Goal: Ask a question: Seek information or help from site administrators or community

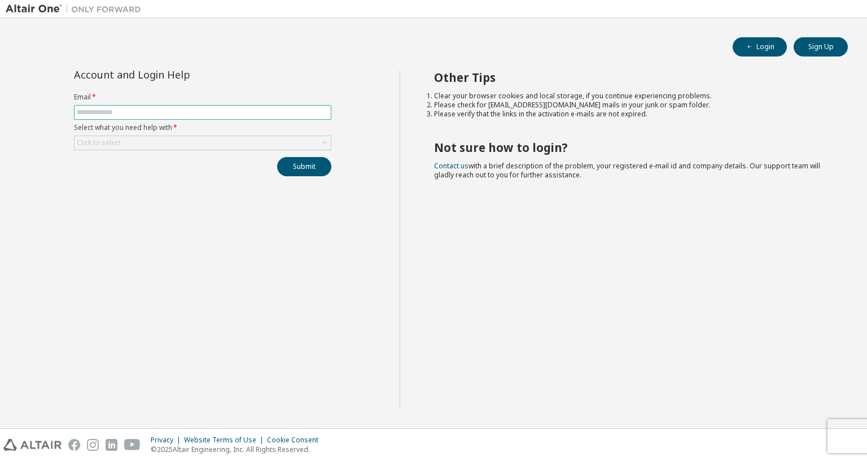
click at [250, 111] on input "text" at bounding box center [203, 112] width 252 height 9
type input "**********"
click at [230, 139] on div "Click to select" at bounding box center [203, 143] width 256 height 14
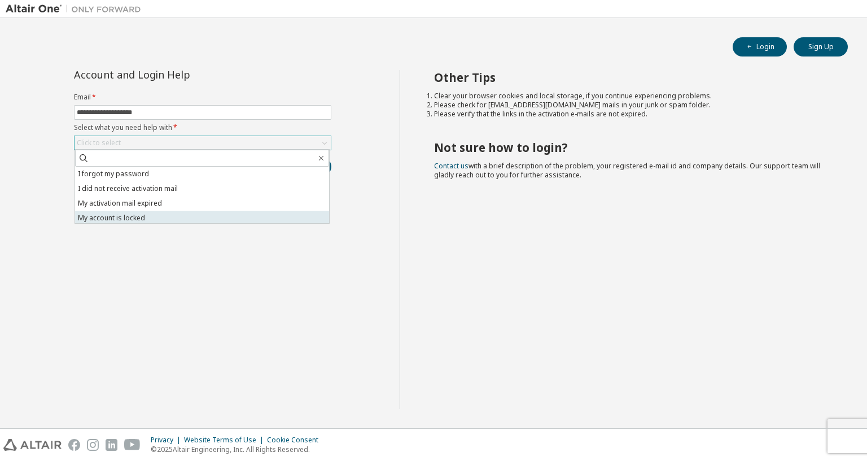
click at [208, 211] on li "My account is locked" at bounding box center [202, 218] width 254 height 15
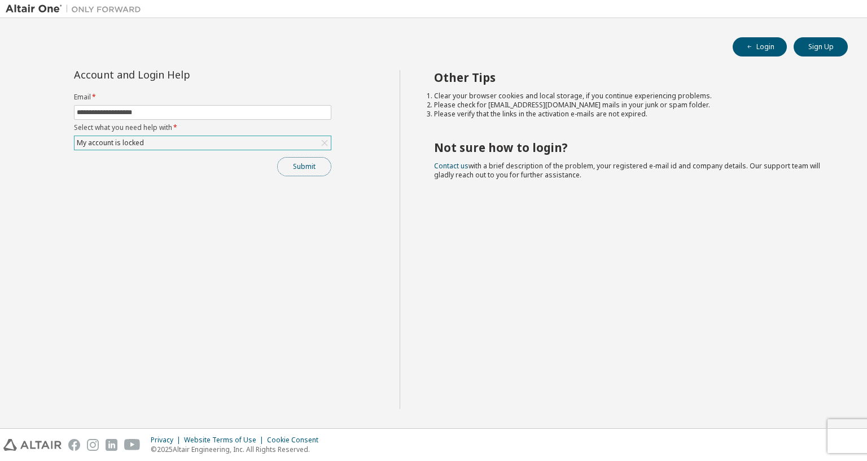
click at [286, 166] on button "Submit" at bounding box center [304, 166] width 54 height 19
click at [312, 168] on button "Submit" at bounding box center [304, 166] width 54 height 19
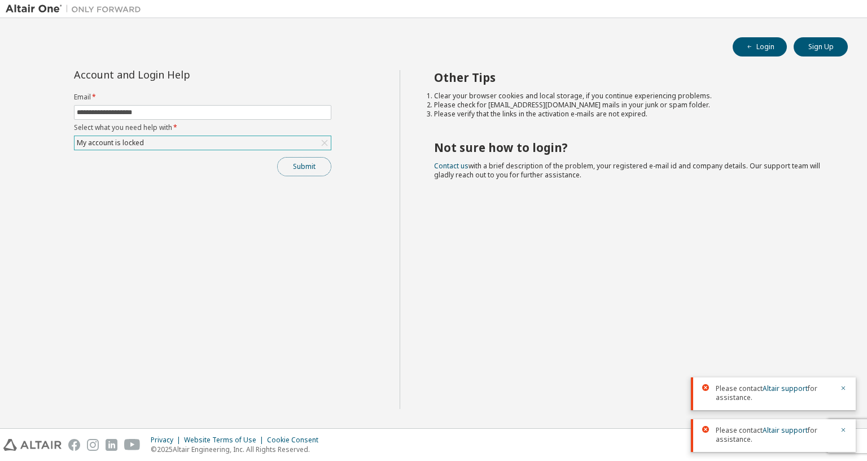
click at [299, 169] on button "Submit" at bounding box center [304, 166] width 54 height 19
click at [788, 425] on link "Altair support" at bounding box center [785, 430] width 45 height 10
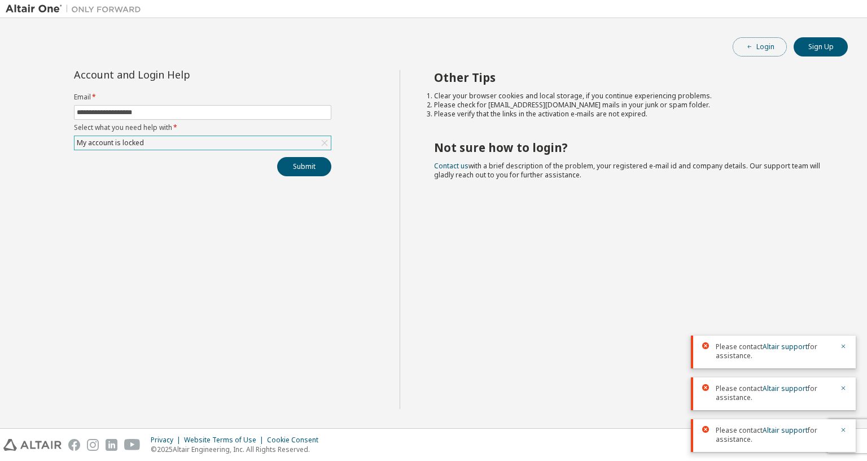
click at [745, 47] on span "button" at bounding box center [749, 46] width 9 height 9
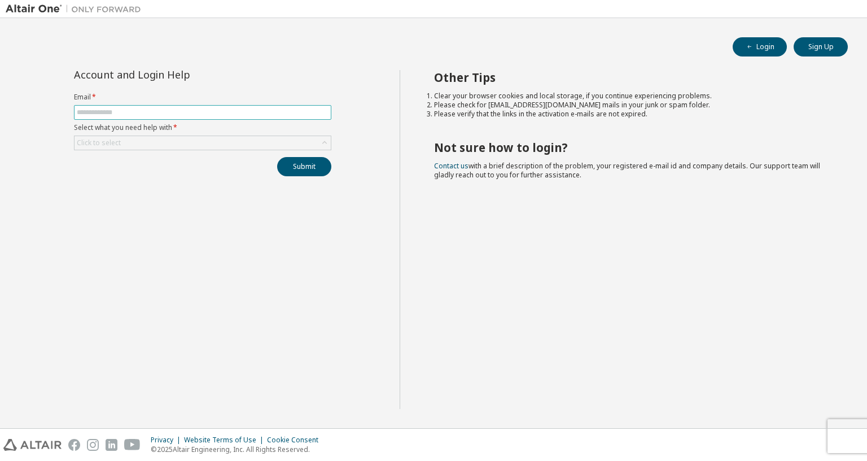
click at [267, 114] on input "text" at bounding box center [203, 112] width 252 height 9
type input "**********"
click at [199, 143] on div "Click to select" at bounding box center [203, 143] width 256 height 14
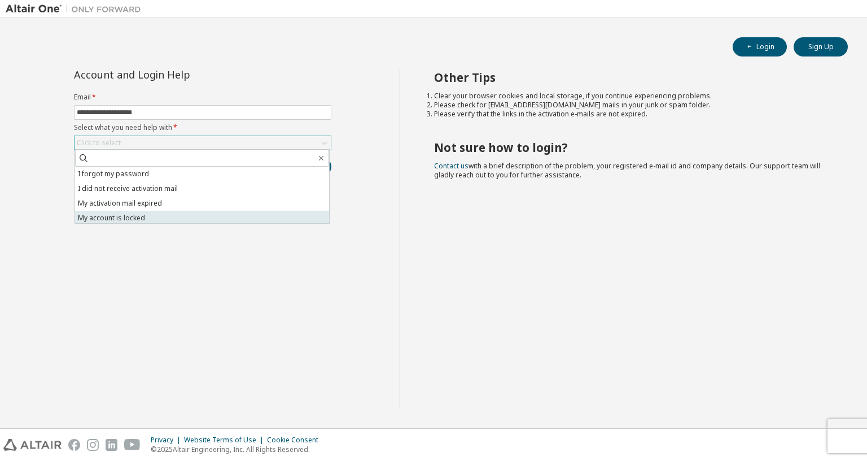
click at [178, 211] on li "My account is locked" at bounding box center [202, 218] width 254 height 15
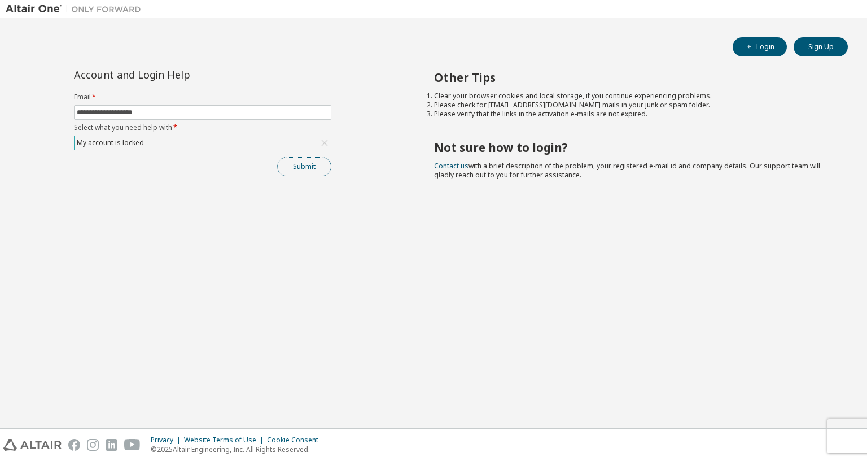
click at [311, 169] on button "Submit" at bounding box center [304, 166] width 54 height 19
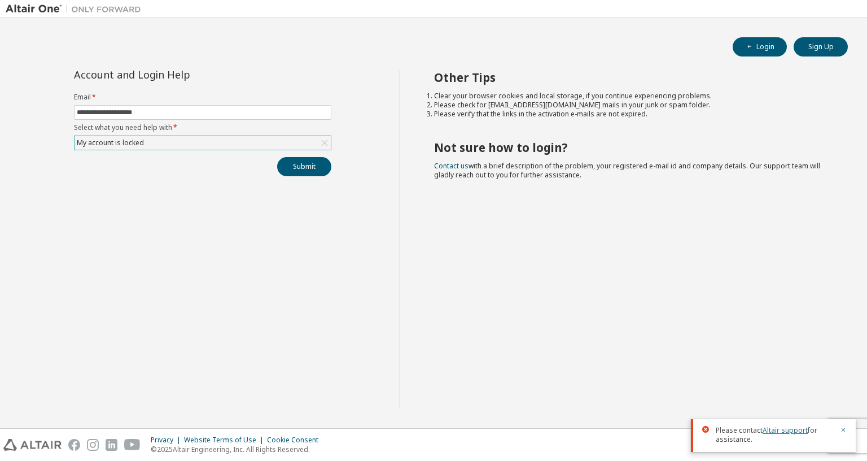
click at [778, 425] on link "Altair support" at bounding box center [785, 430] width 45 height 10
click at [782, 425] on link "Altair support" at bounding box center [785, 430] width 45 height 10
click at [776, 425] on link "Altair support" at bounding box center [785, 430] width 45 height 10
click at [771, 425] on link "Altair support" at bounding box center [785, 430] width 45 height 10
click at [770, 425] on link "Altair support" at bounding box center [785, 430] width 45 height 10
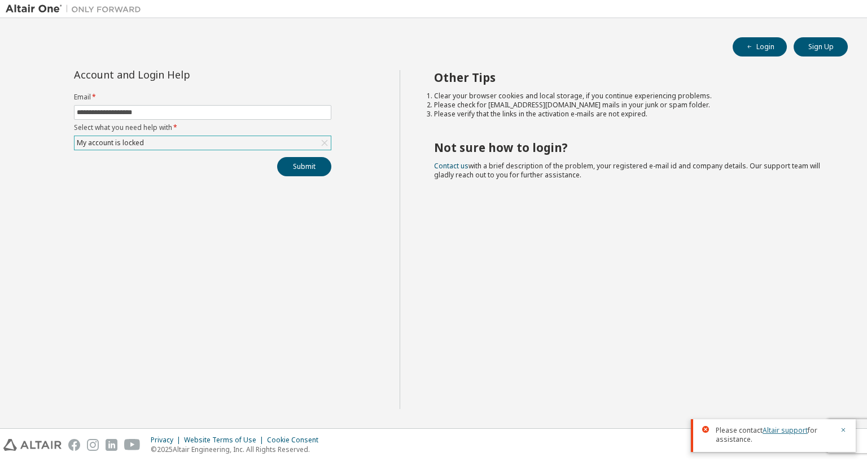
click at [770, 425] on link "Altair support" at bounding box center [785, 430] width 45 height 10
click at [797, 425] on link "Altair support" at bounding box center [785, 430] width 45 height 10
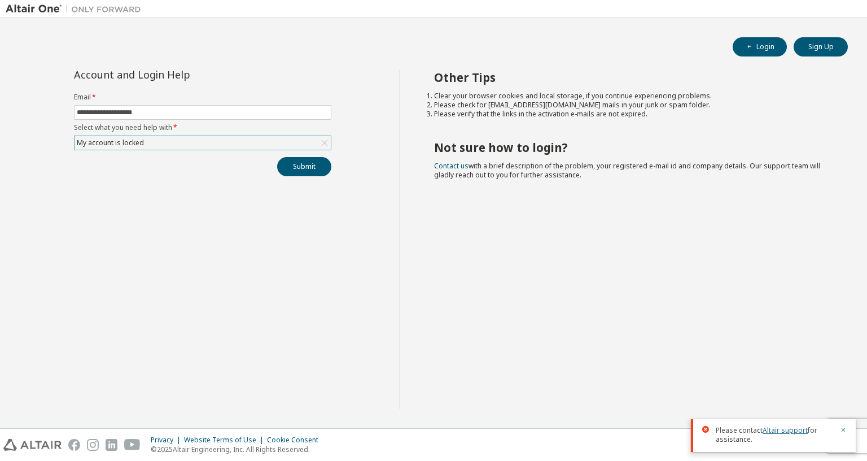
click at [799, 425] on link "Altair support" at bounding box center [785, 430] width 45 height 10
click at [764, 55] on button "Login" at bounding box center [760, 46] width 54 height 19
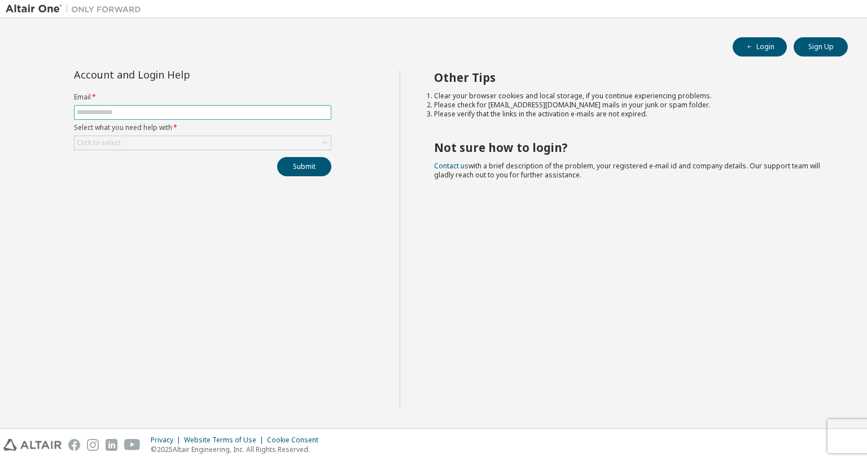
click at [137, 117] on span at bounding box center [202, 112] width 257 height 15
click at [149, 111] on input "text" at bounding box center [203, 112] width 252 height 9
type input "**********"
click at [141, 145] on div "Click to select" at bounding box center [203, 143] width 256 height 14
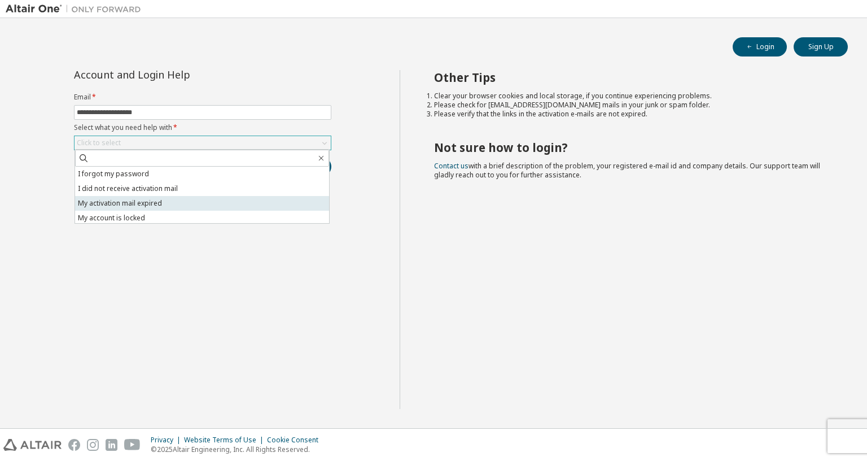
click at [202, 198] on li "My activation mail expired" at bounding box center [202, 203] width 254 height 15
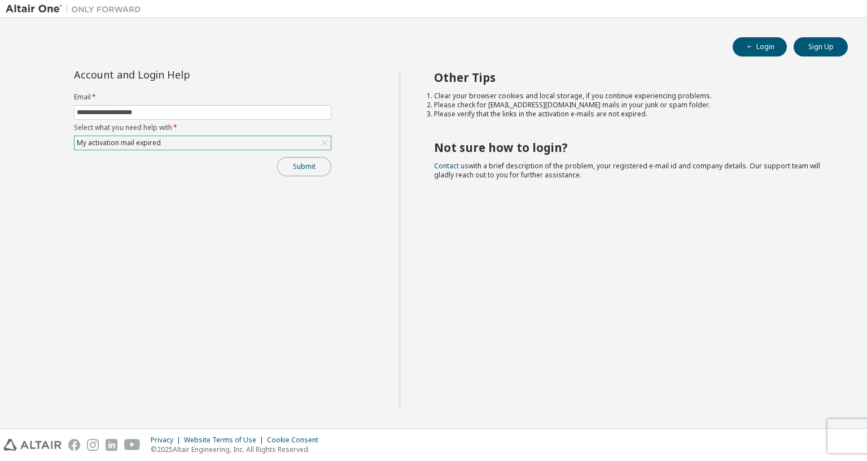
click at [300, 163] on button "Submit" at bounding box center [304, 166] width 54 height 19
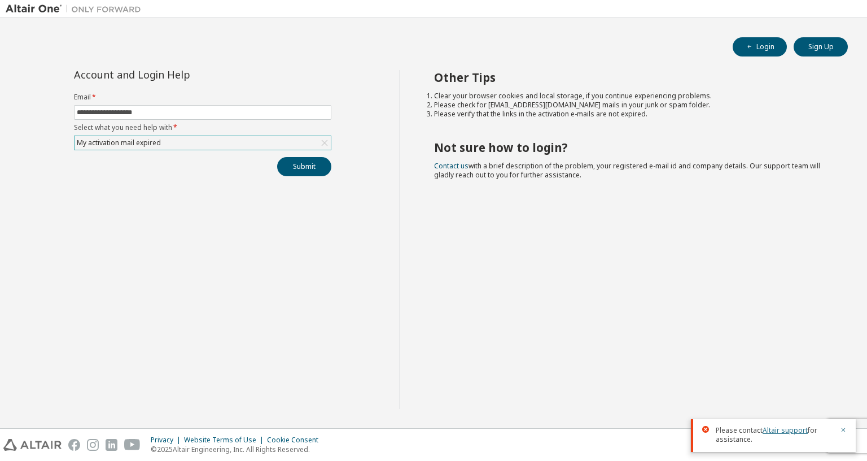
click at [792, 425] on link "Altair support" at bounding box center [785, 430] width 45 height 10
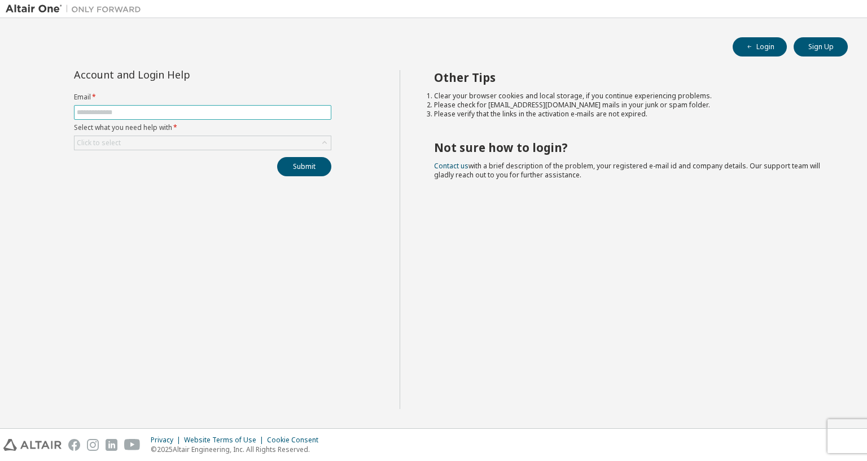
click at [175, 116] on input "text" at bounding box center [203, 112] width 252 height 9
type input "**********"
click at [174, 141] on div "Click to select" at bounding box center [203, 143] width 256 height 14
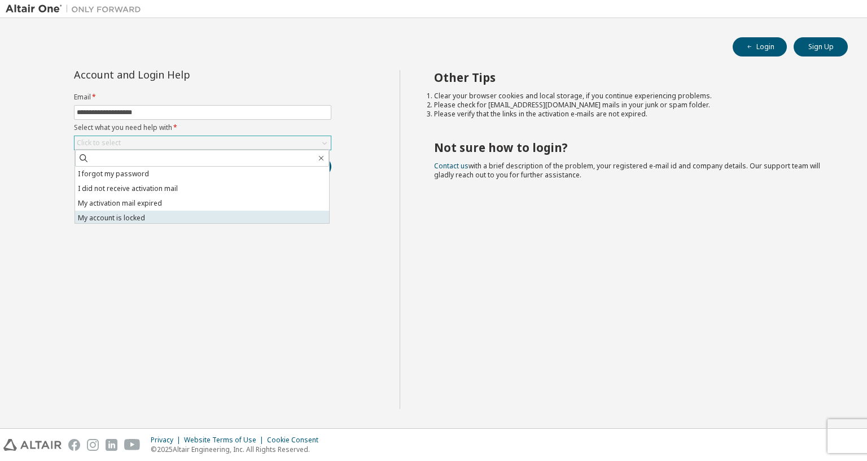
click at [149, 218] on li "My account is locked" at bounding box center [202, 218] width 254 height 15
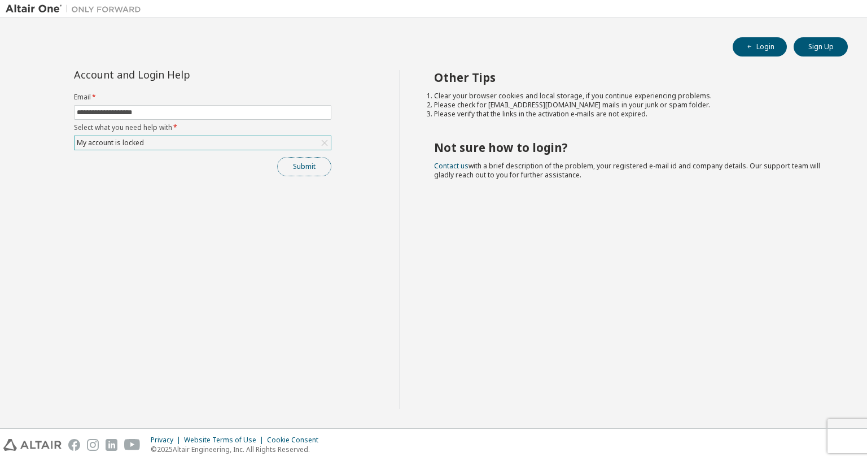
click at [285, 160] on button "Submit" at bounding box center [304, 166] width 54 height 19
click at [286, 106] on span at bounding box center [202, 112] width 257 height 15
click at [282, 111] on input "text" at bounding box center [203, 112] width 252 height 9
type input "**********"
click at [259, 147] on div "Click to select" at bounding box center [203, 143] width 256 height 14
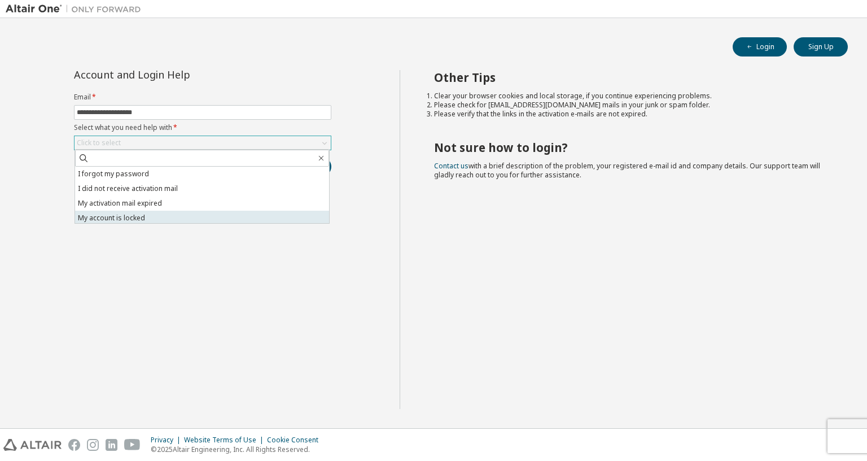
click at [198, 215] on li "My account is locked" at bounding box center [202, 218] width 254 height 15
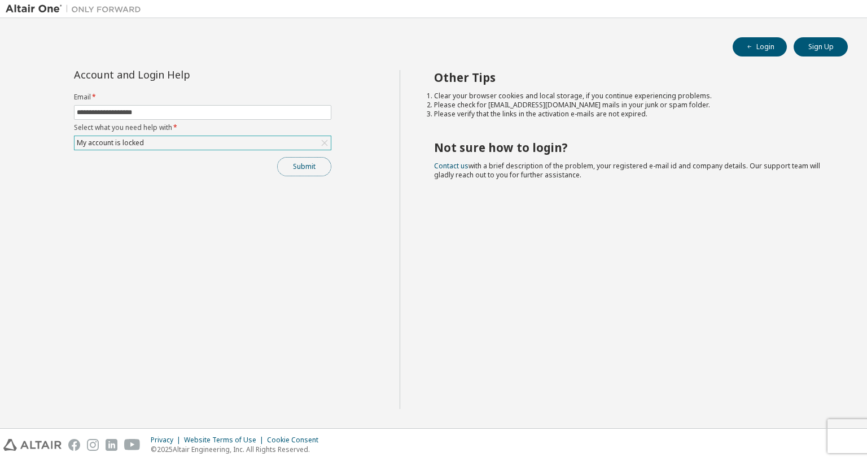
click at [307, 172] on button "Submit" at bounding box center [304, 166] width 54 height 19
click at [309, 168] on button "Submit" at bounding box center [304, 166] width 54 height 19
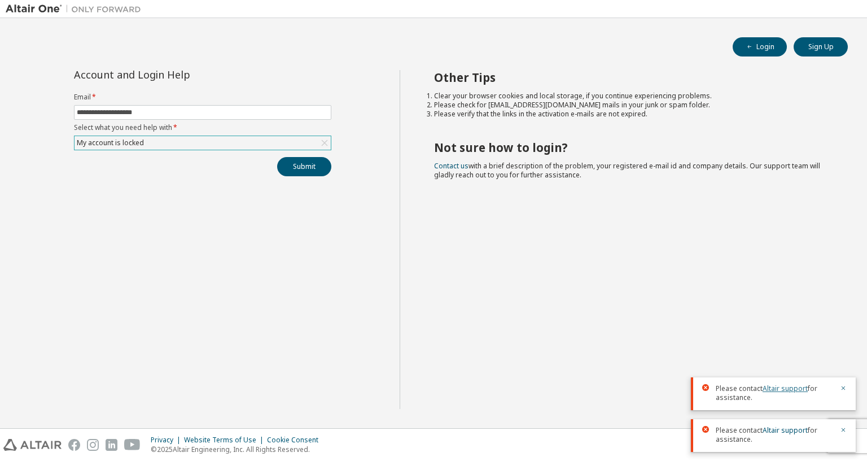
click at [791, 383] on link "Altair support" at bounding box center [785, 388] width 45 height 10
click at [773, 383] on link "Altair support" at bounding box center [785, 388] width 45 height 10
click at [780, 425] on link "Altair support" at bounding box center [785, 430] width 45 height 10
click at [784, 383] on link "Altair support" at bounding box center [785, 388] width 45 height 10
click at [760, 55] on button "Login" at bounding box center [760, 46] width 54 height 19
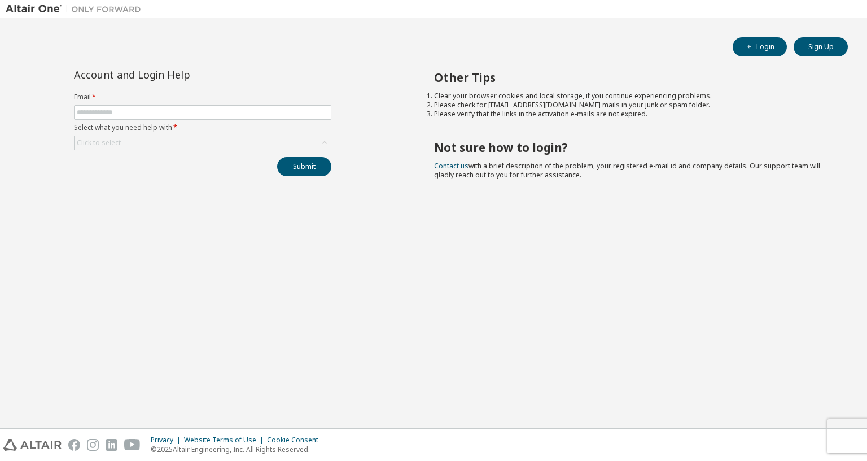
click at [272, 123] on label "Select what you need help with *" at bounding box center [202, 127] width 257 height 9
click at [287, 116] on span at bounding box center [202, 112] width 257 height 15
click at [276, 113] on input "text" at bounding box center [203, 112] width 252 height 9
type input "**********"
click at [222, 141] on div "Click to select" at bounding box center [203, 143] width 256 height 14
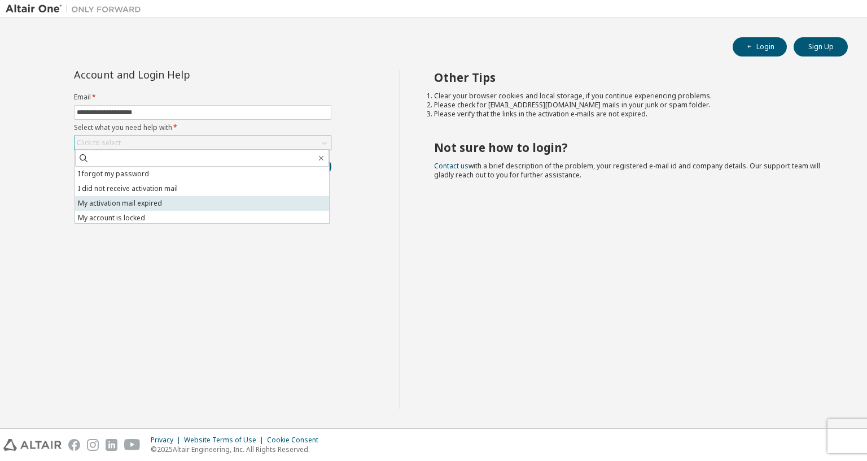
click at [208, 208] on li "My activation mail expired" at bounding box center [202, 203] width 254 height 15
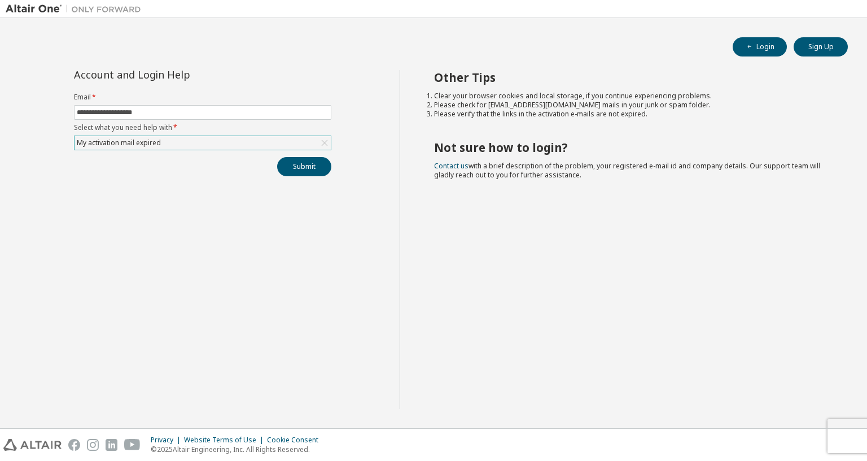
click at [219, 143] on div "My activation mail expired" at bounding box center [203, 143] width 256 height 14
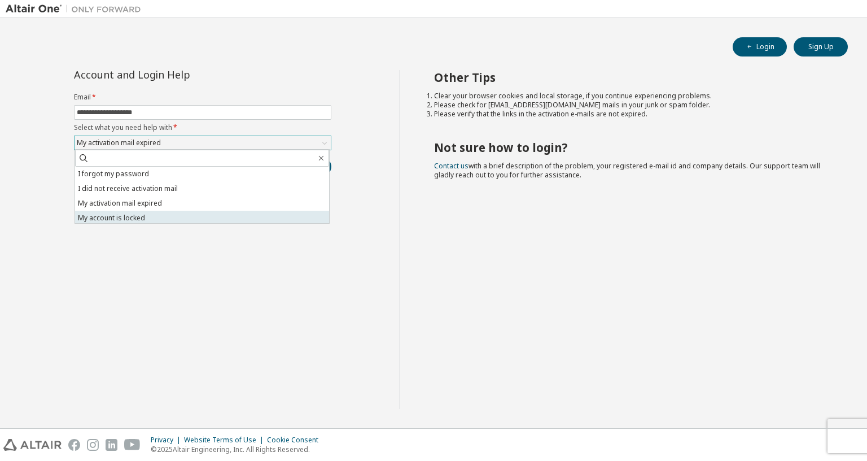
click at [206, 217] on li "My account is locked" at bounding box center [202, 218] width 254 height 15
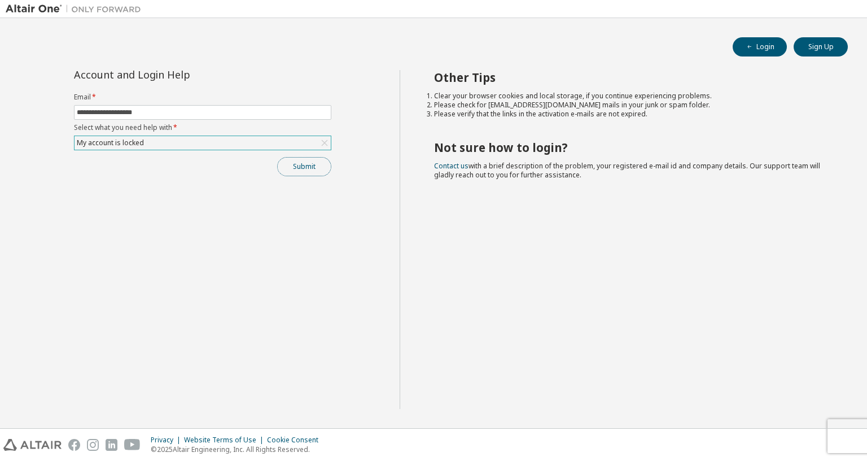
click at [324, 163] on button "Submit" at bounding box center [304, 166] width 54 height 19
click at [846, 349] on div "Other Tips Clear your browser cookies and local storage, if you continue experi…" at bounding box center [631, 239] width 462 height 339
click at [844, 412] on icon "button" at bounding box center [843, 429] width 7 height 7
click at [844, 412] on icon "button" at bounding box center [843, 462] width 7 height 7
click at [283, 167] on button "Submit" at bounding box center [304, 166] width 54 height 19
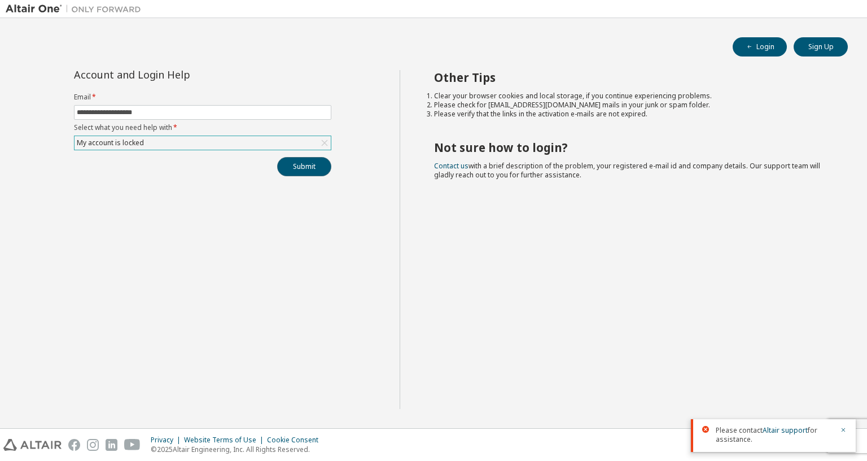
click at [279, 168] on button "Submit" at bounding box center [304, 166] width 54 height 19
click at [789, 383] on link "Altair support" at bounding box center [785, 388] width 45 height 10
